Goal: Information Seeking & Learning: Stay updated

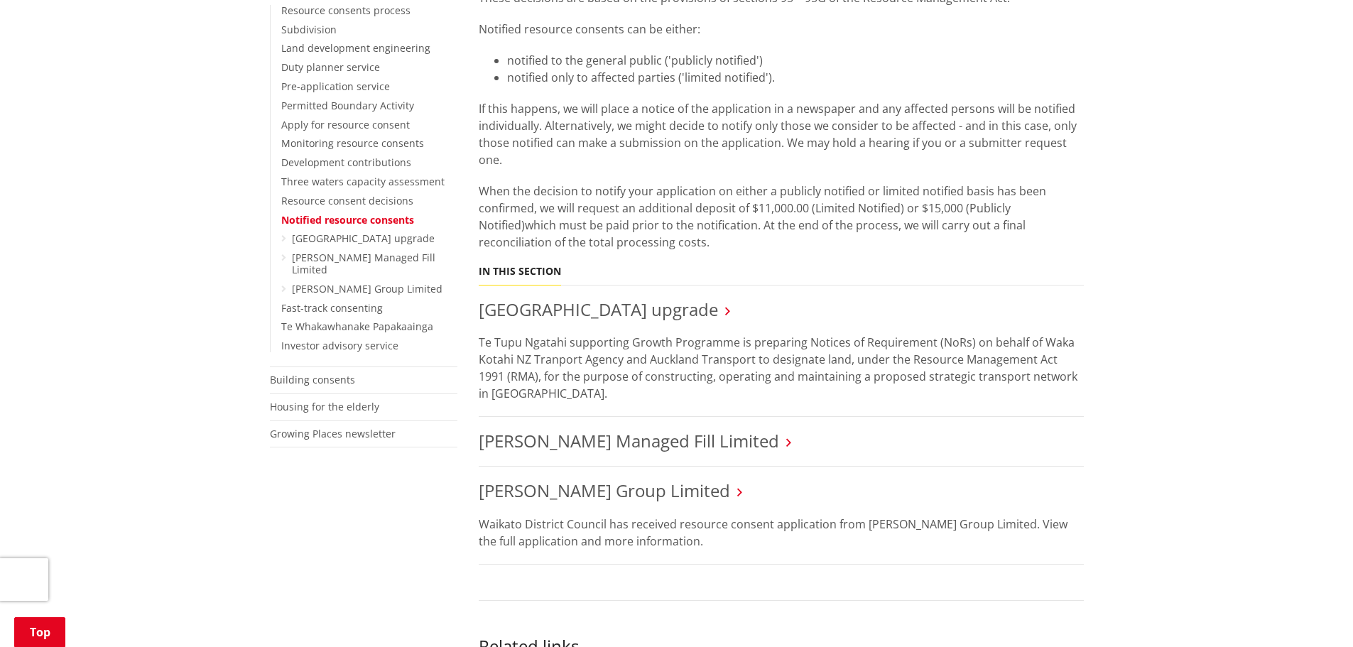
scroll to position [362, 0]
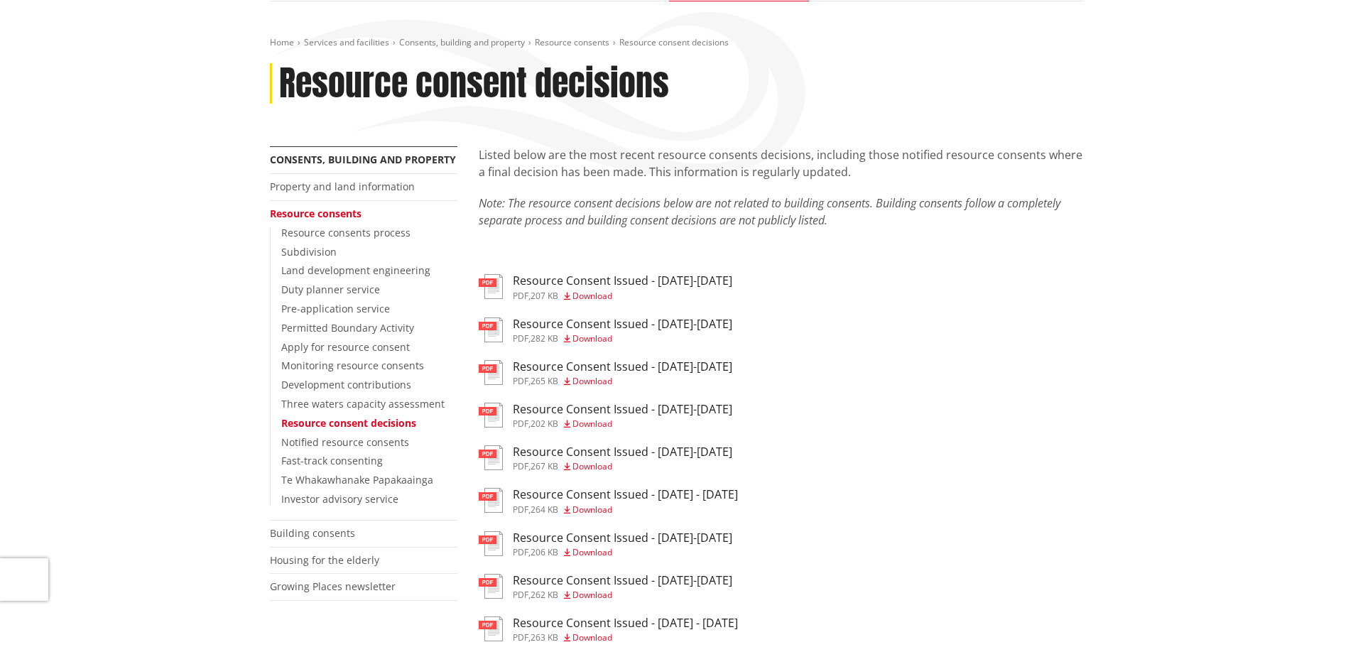
scroll to position [141, 0]
click at [606, 295] on span "Download" at bounding box center [593, 295] width 40 height 12
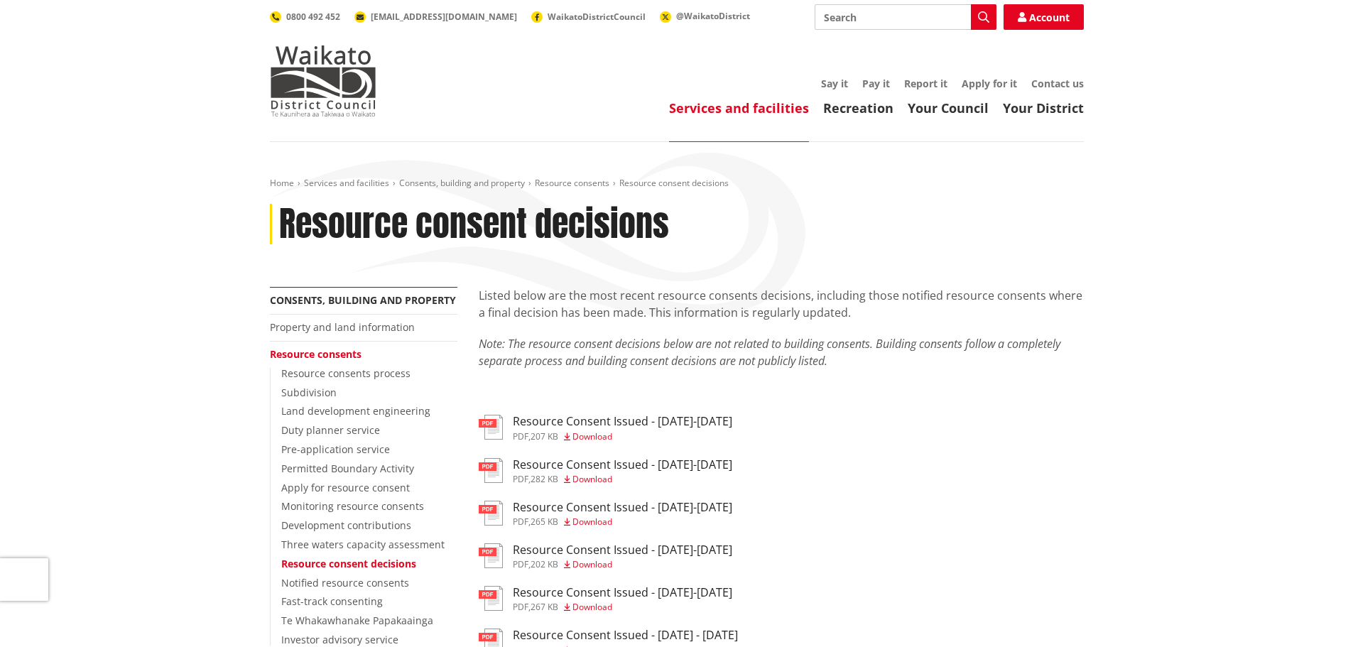
scroll to position [141, 0]
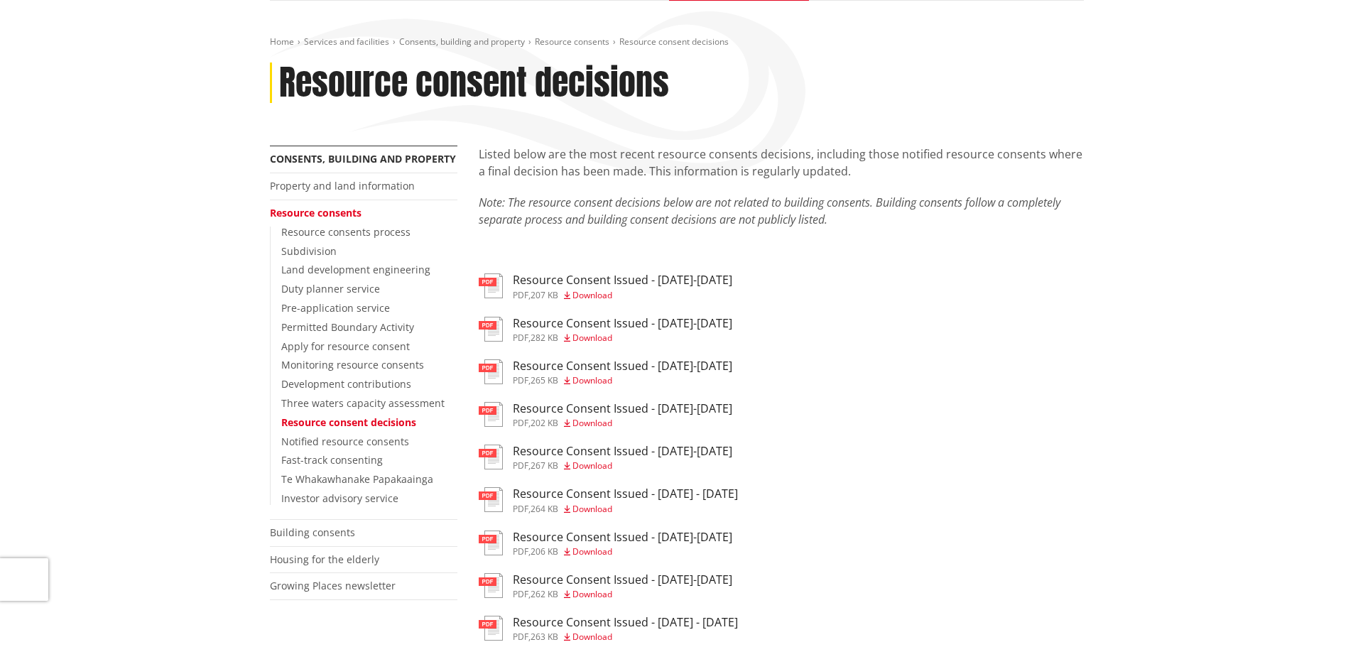
click at [602, 329] on h3 "Resource Consent Issued - 25-31 Aug 2025" at bounding box center [622, 323] width 219 height 13
click at [609, 363] on h3 "Resource Consent Issued - [DATE]-[DATE]" at bounding box center [622, 365] width 219 height 13
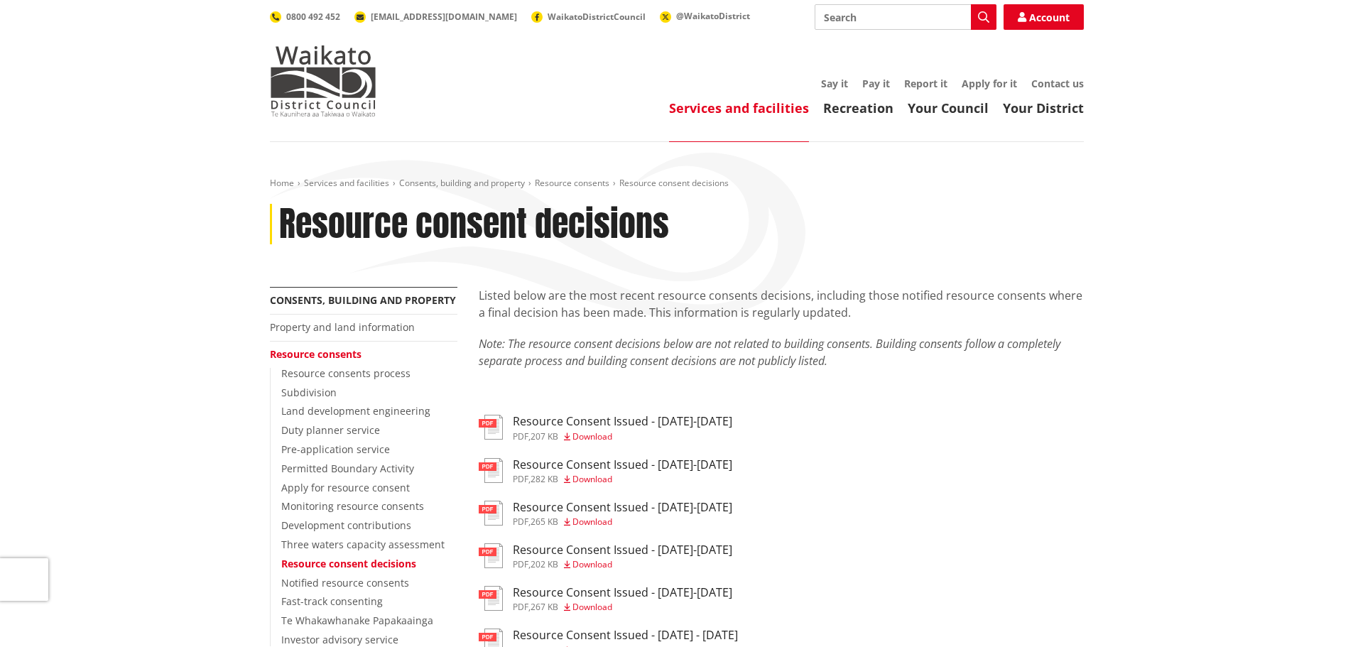
scroll to position [141, 0]
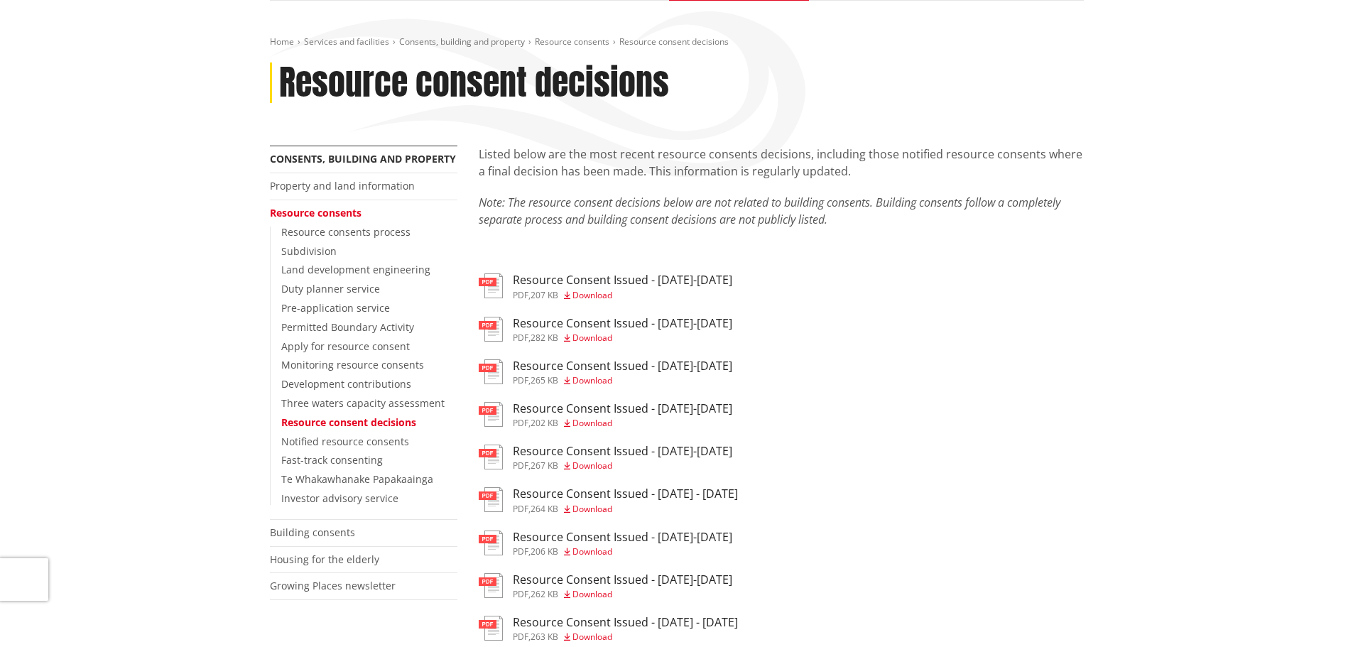
click at [633, 406] on h3 "Resource Consent Issued - [DATE]-[DATE]" at bounding box center [622, 408] width 219 height 13
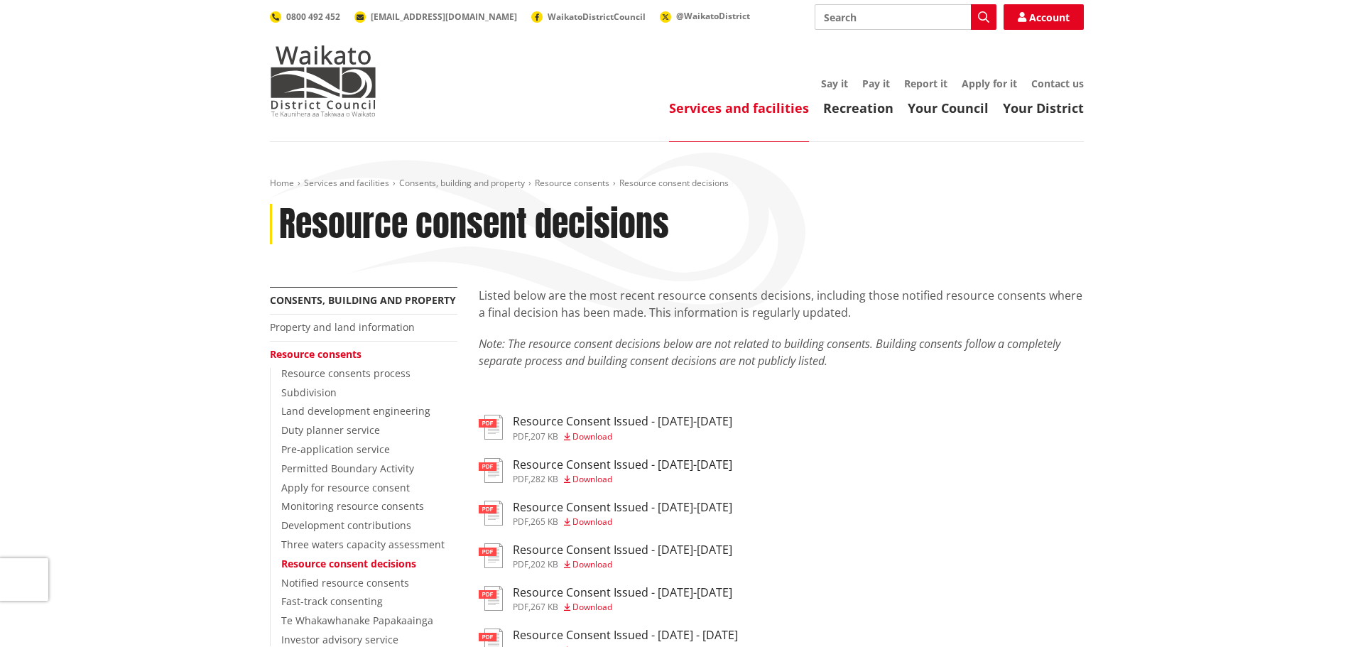
scroll to position [141, 0]
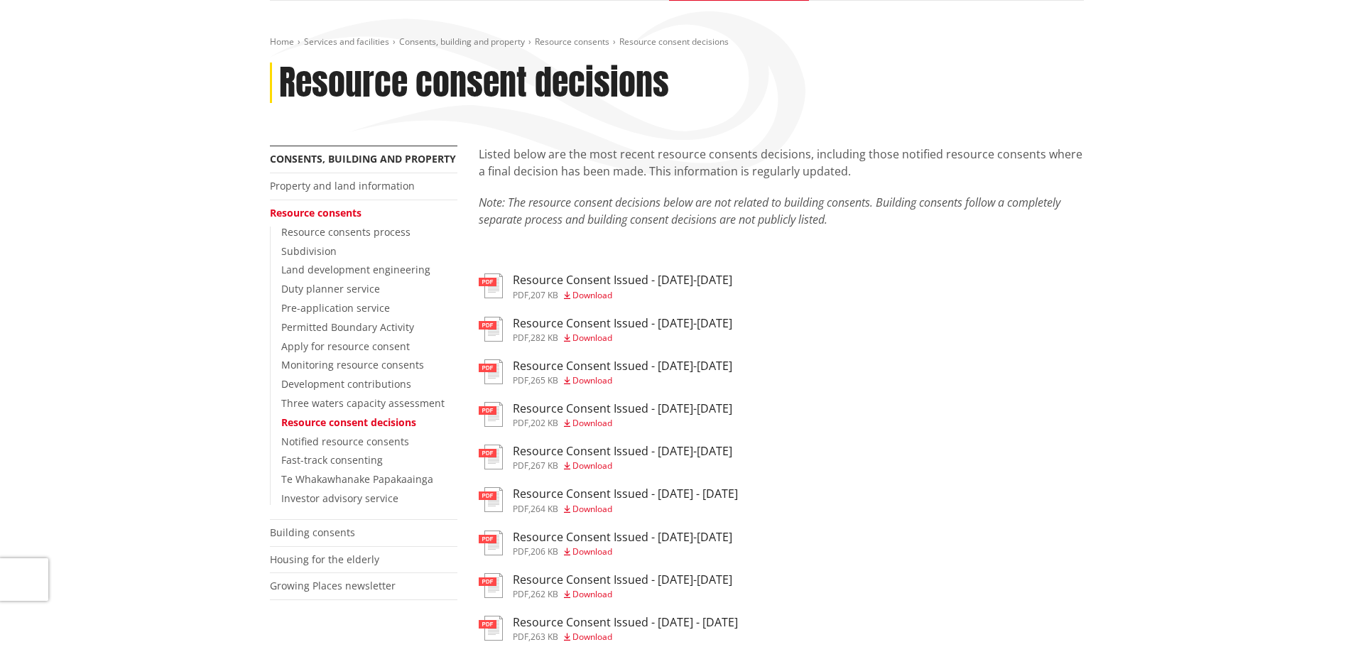
click at [659, 452] on h3 "Resource Consent Issued - [DATE]-[DATE]" at bounding box center [622, 451] width 219 height 13
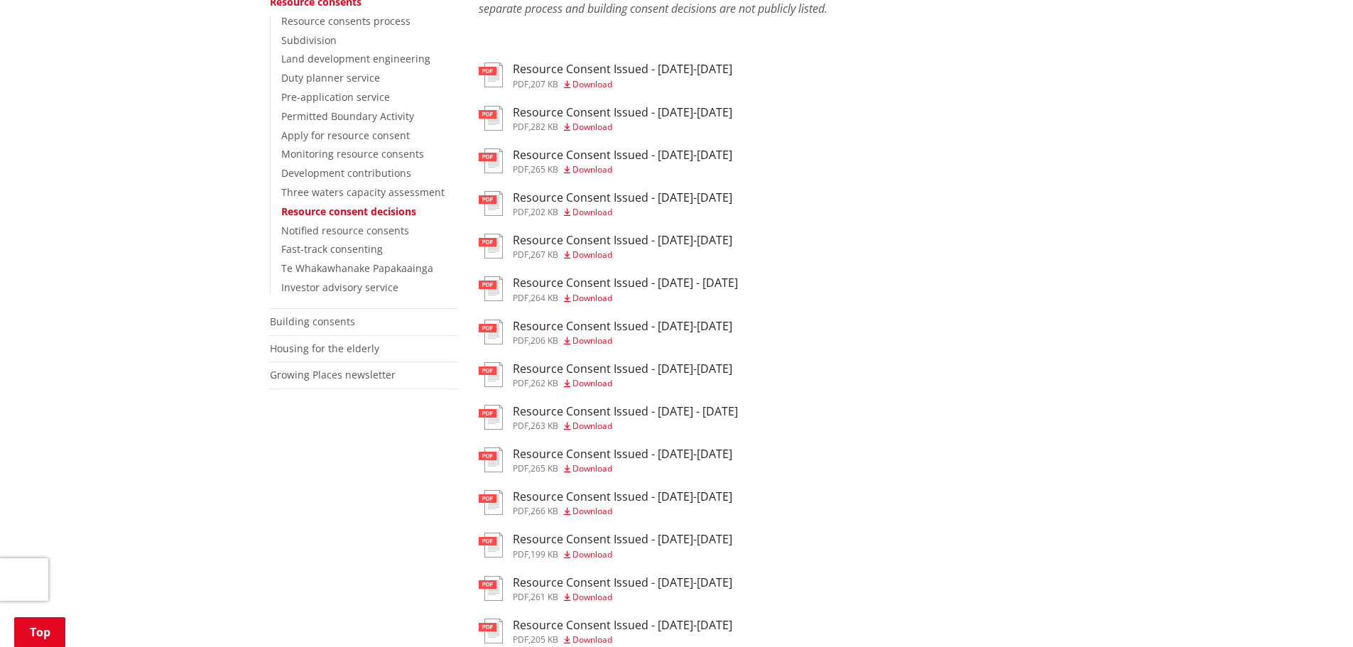
scroll to position [353, 0]
click at [627, 280] on h3 "Resource Consent Issued - [DATE] - [DATE]" at bounding box center [625, 282] width 225 height 13
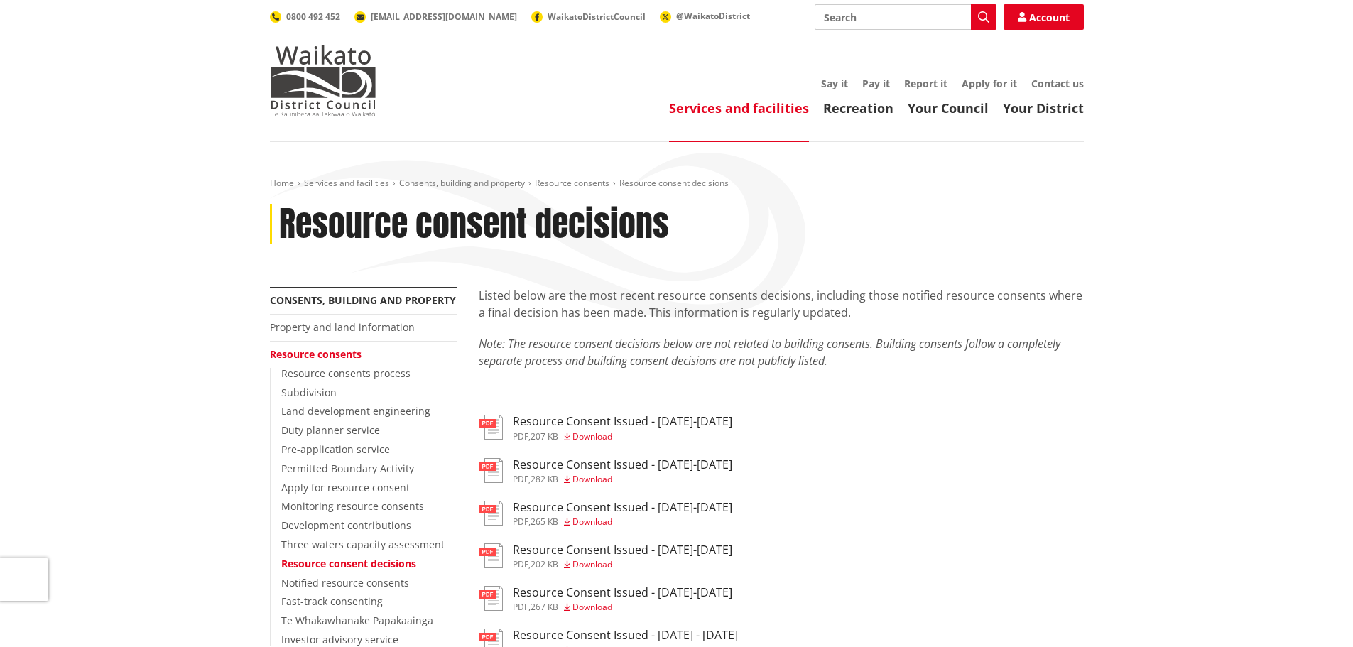
scroll to position [353, 0]
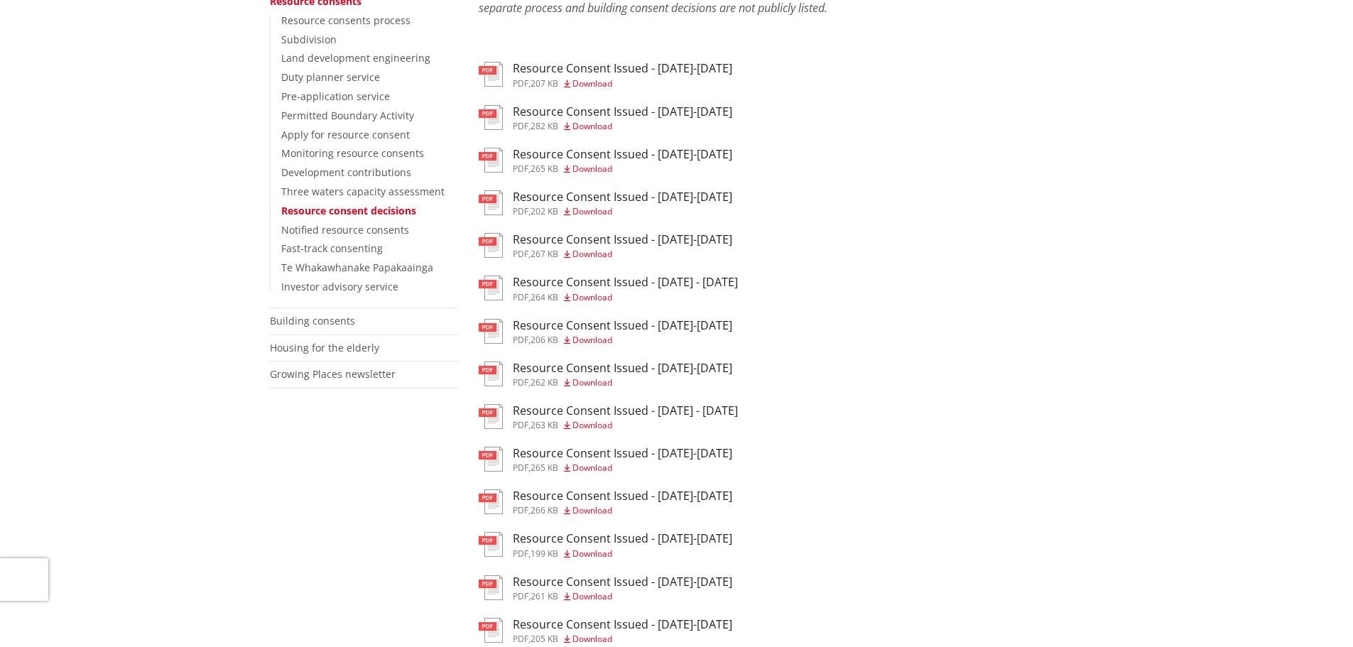
click at [675, 276] on h3 "Resource Consent Issued - [DATE] - [DATE]" at bounding box center [625, 282] width 225 height 13
click at [599, 327] on h3 "Resource Consent Issued - [DATE]-[DATE]" at bounding box center [622, 325] width 219 height 13
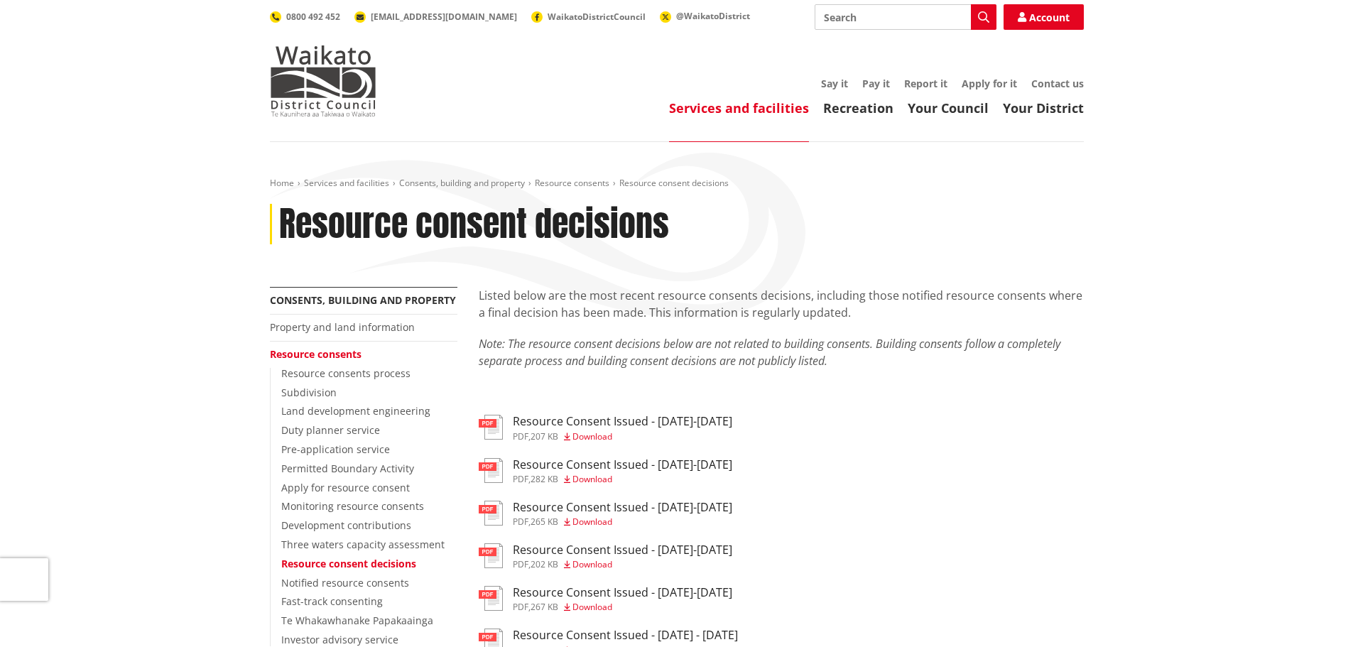
scroll to position [353, 0]
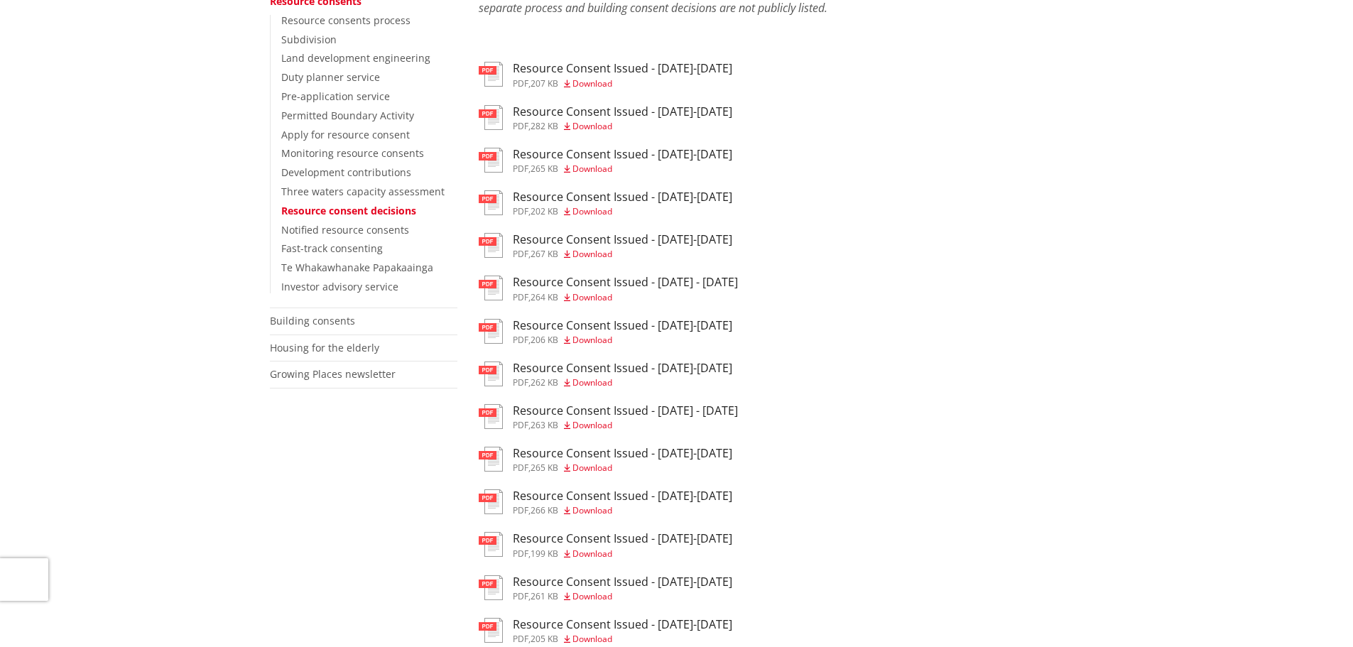
click at [671, 365] on h3 "Resource Consent Issued - [DATE]-[DATE]" at bounding box center [622, 368] width 219 height 13
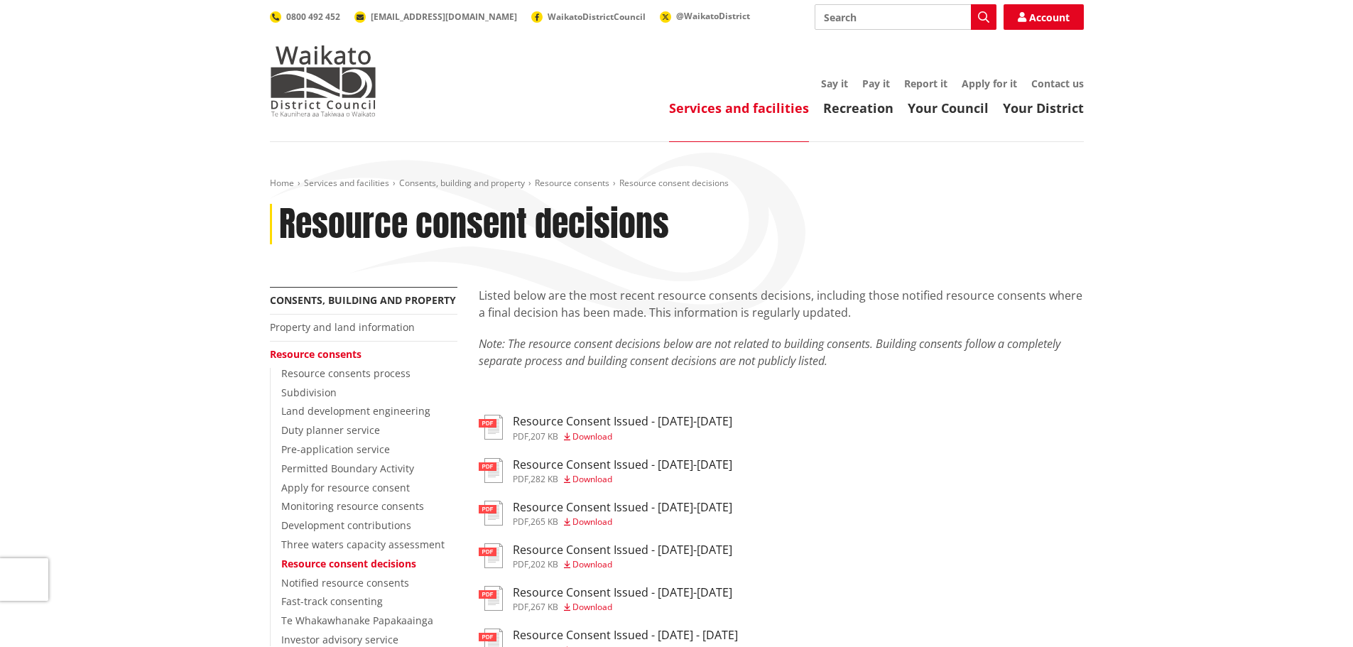
scroll to position [353, 0]
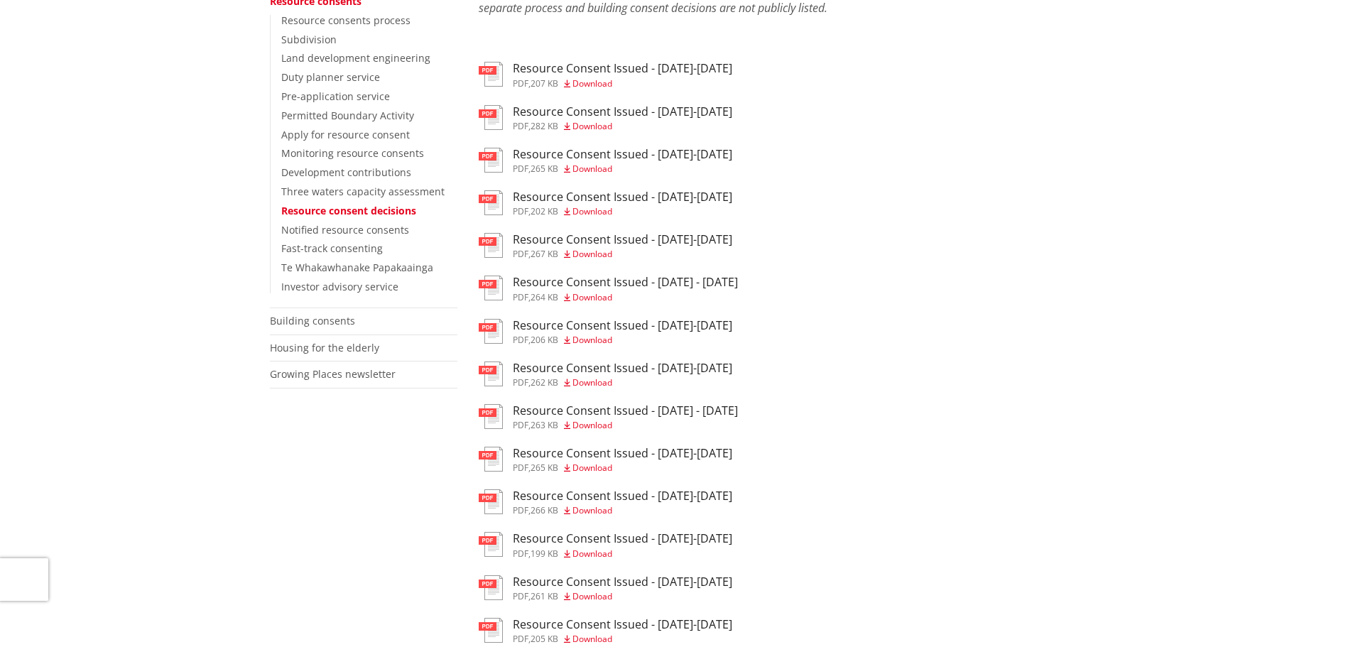
click at [658, 366] on h3 "Resource Consent Issued - 14-20 Jul 2025" at bounding box center [622, 368] width 219 height 13
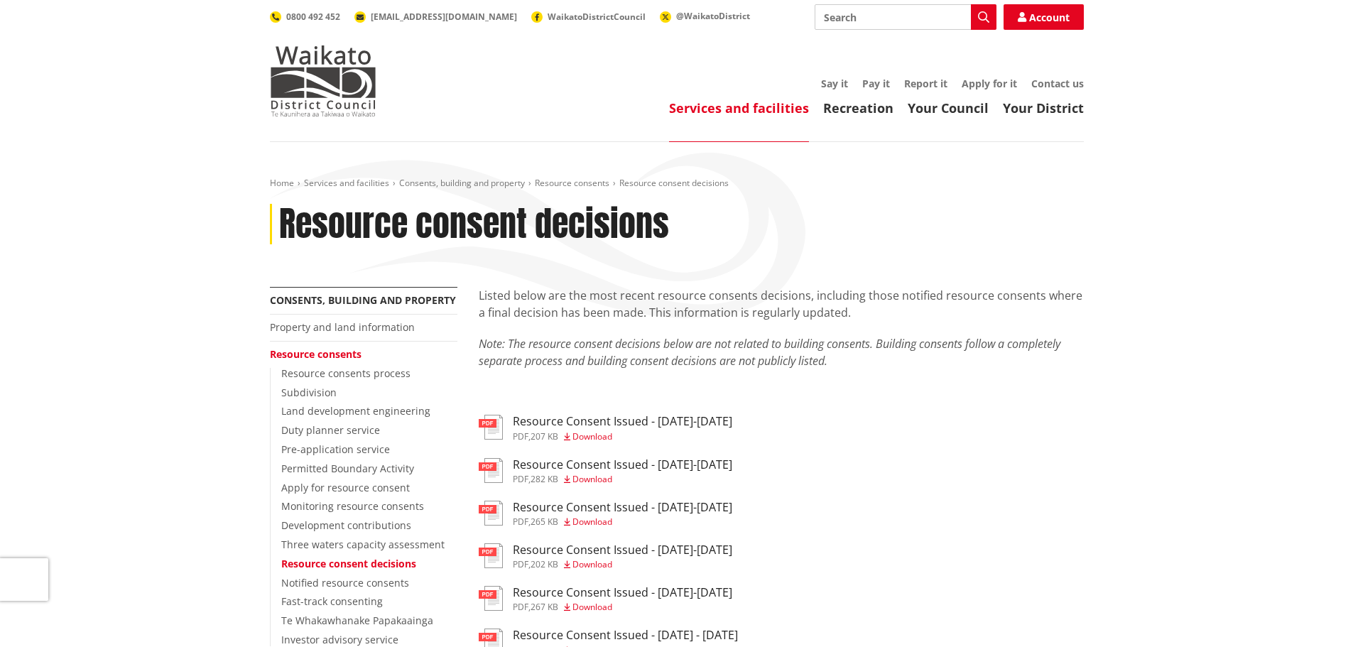
scroll to position [353, 0]
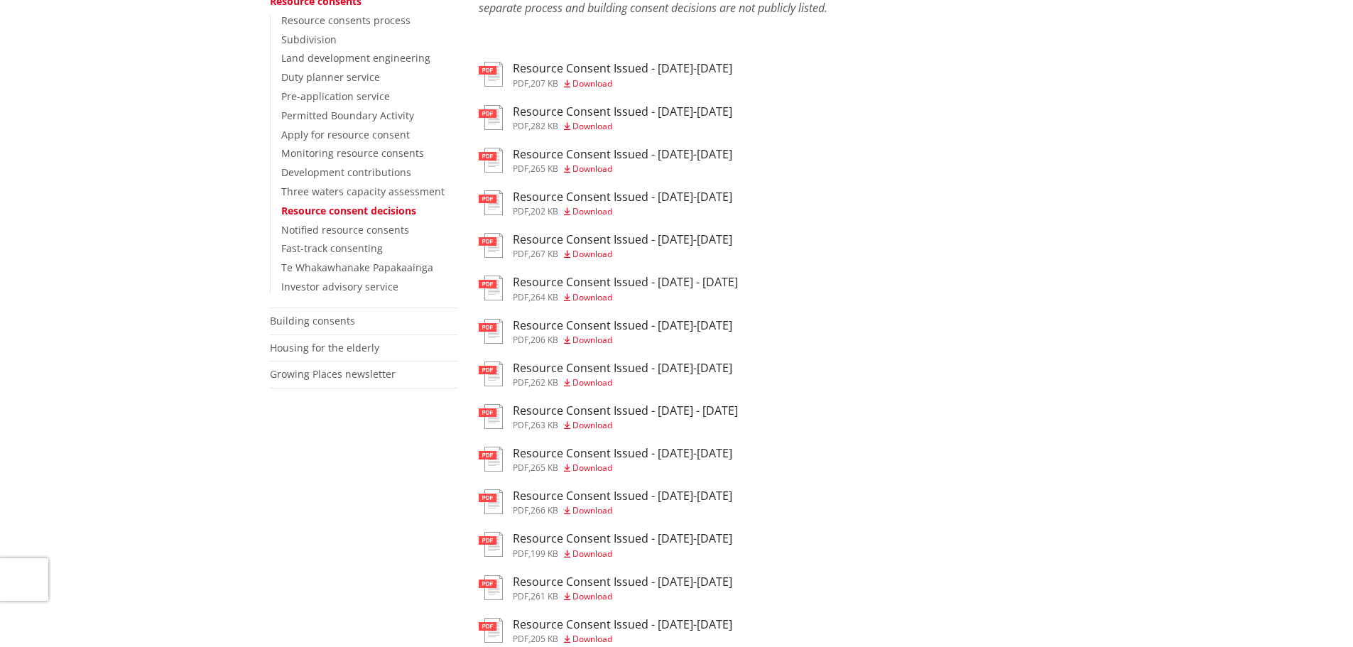
click at [608, 411] on h3 "Resource Consent Issued - 30 Jun - 6 Jul 2025" at bounding box center [625, 410] width 225 height 13
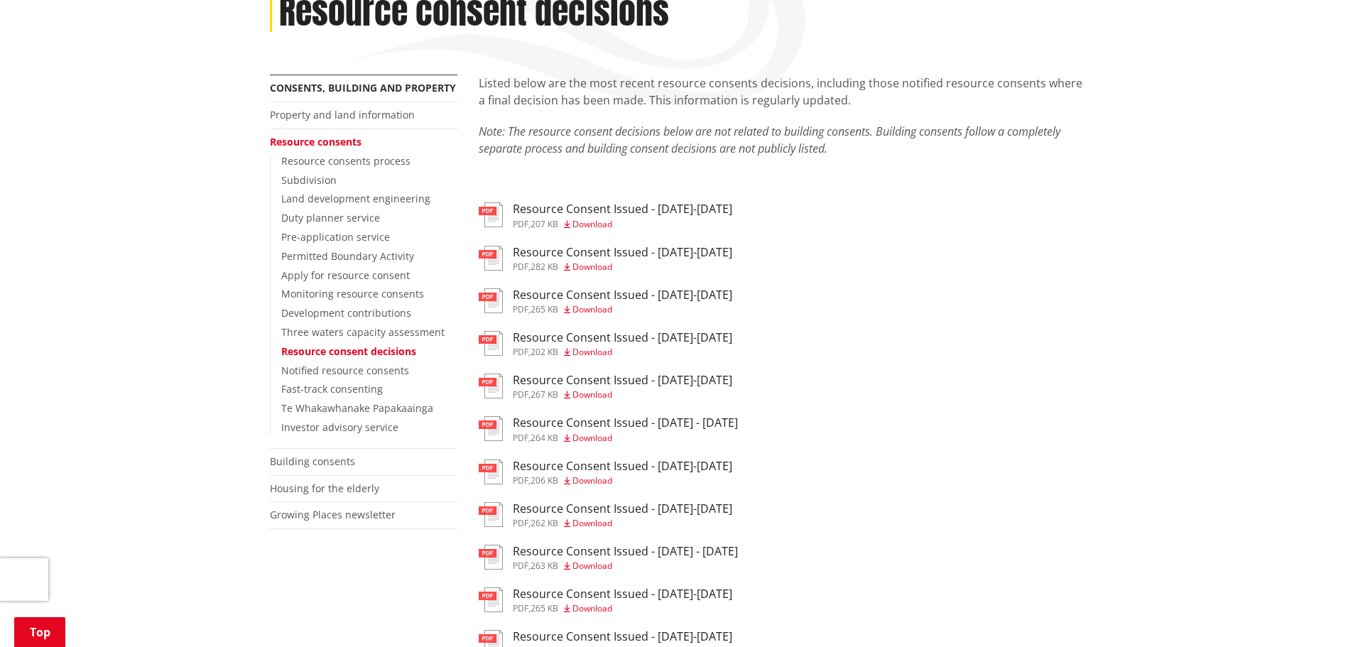
scroll to position [212, 0]
click at [357, 511] on link "Growing Places newsletter" at bounding box center [333, 515] width 126 height 13
